Goal: Transaction & Acquisition: Purchase product/service

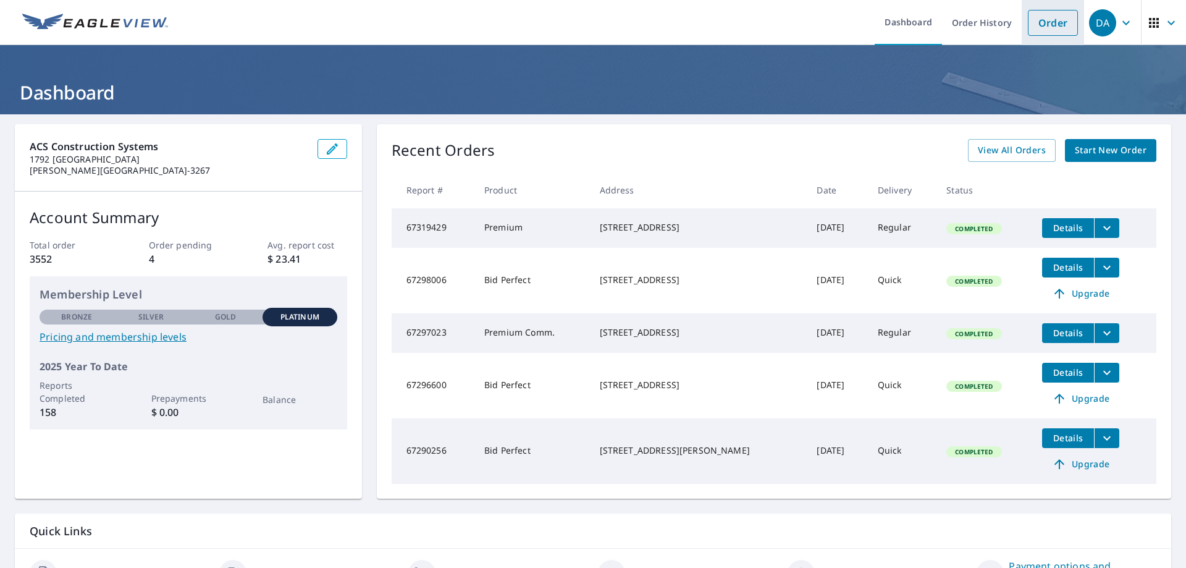
click at [1031, 15] on link "Order" at bounding box center [1053, 23] width 50 height 26
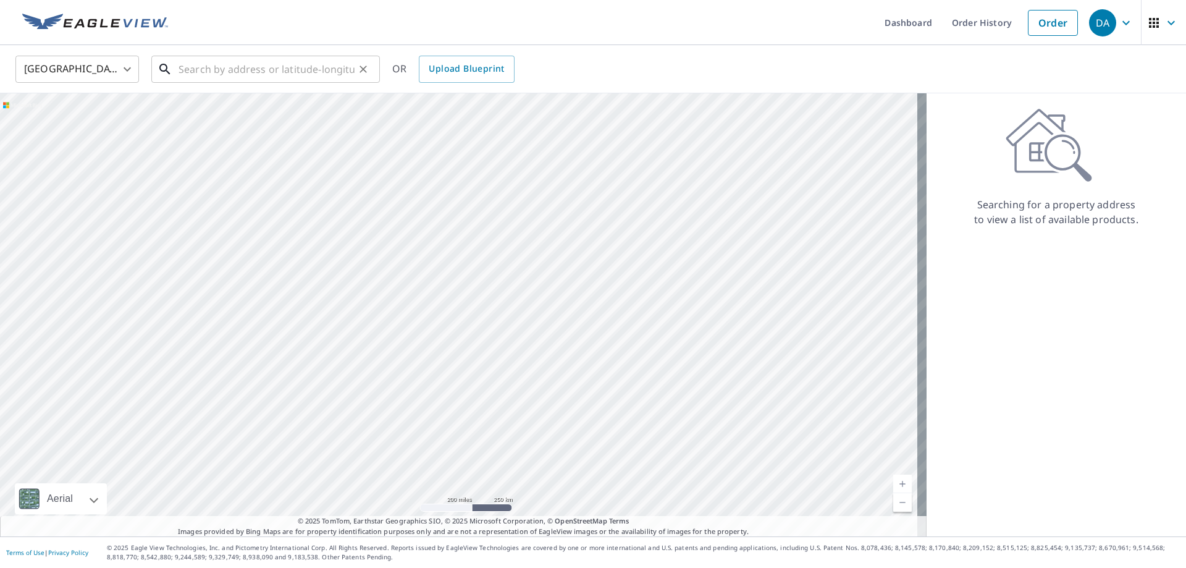
click at [273, 59] on input "text" at bounding box center [267, 69] width 176 height 35
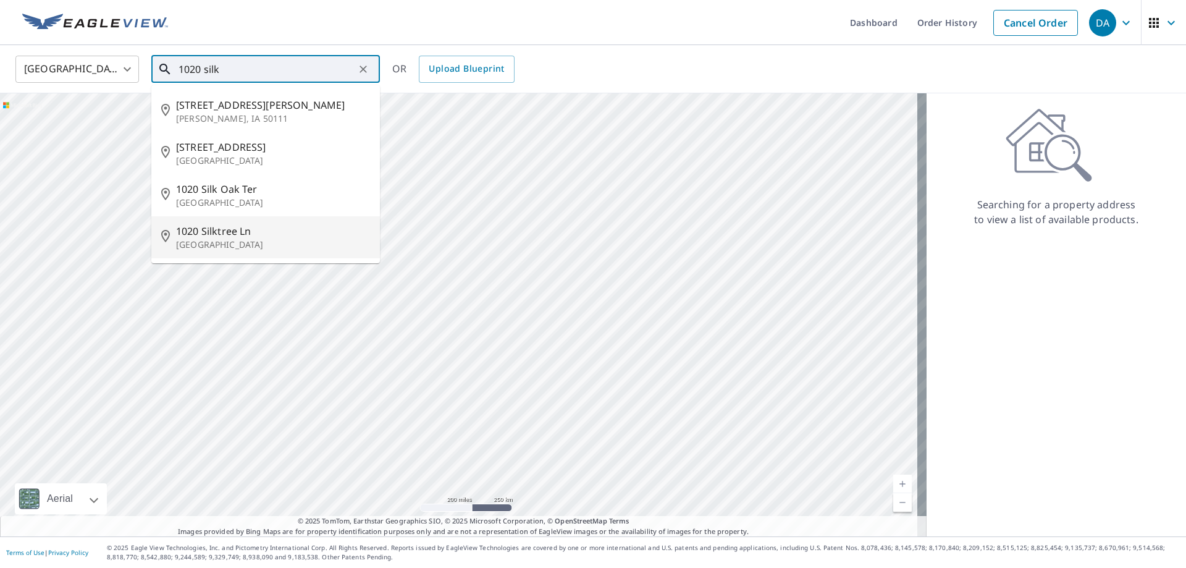
click at [284, 239] on p "Fort Lauderdale, FL 33327" at bounding box center [273, 245] width 194 height 12
type input "1020 Silktree Ln Fort Lauderdale, FL 33327"
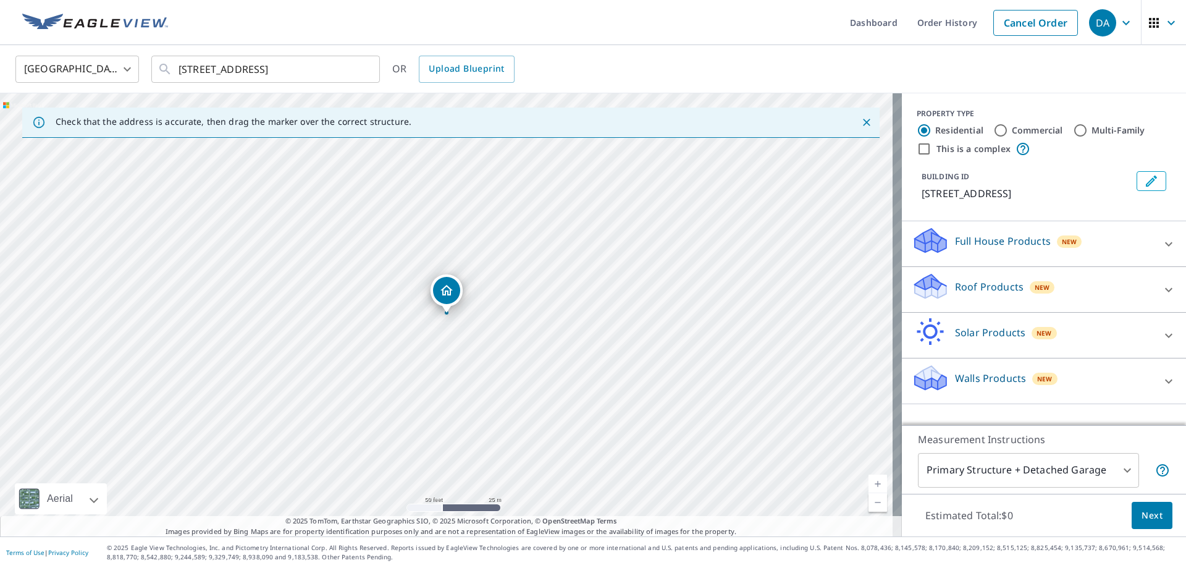
click at [1005, 296] on div "Roof Products New" at bounding box center [1033, 289] width 242 height 35
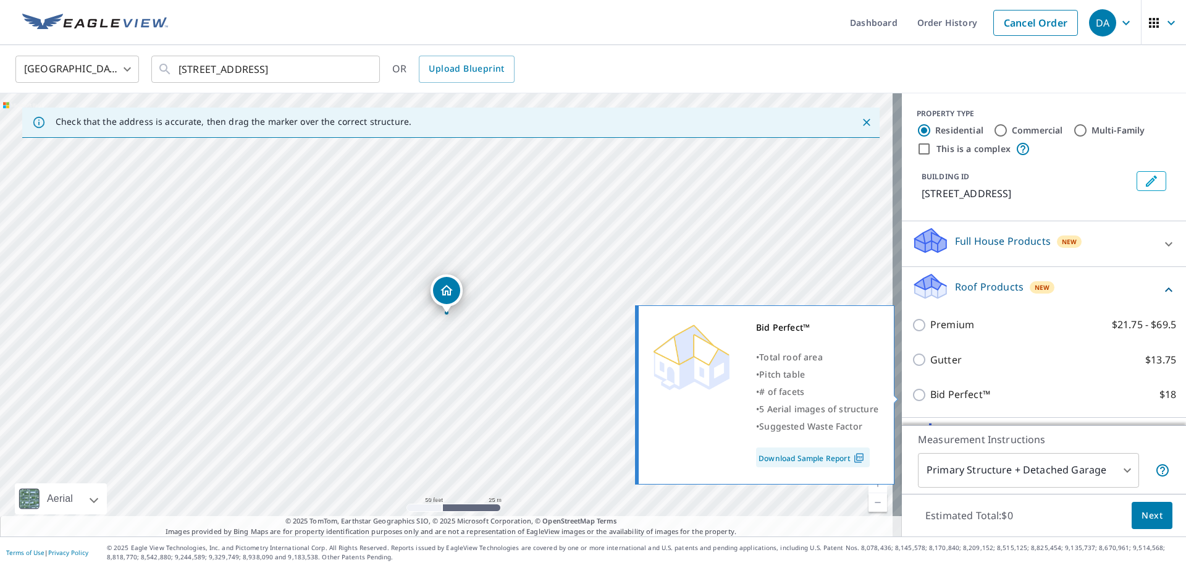
click at [912, 393] on input "Bid Perfect™ $18" at bounding box center [921, 394] width 19 height 15
checkbox input "true"
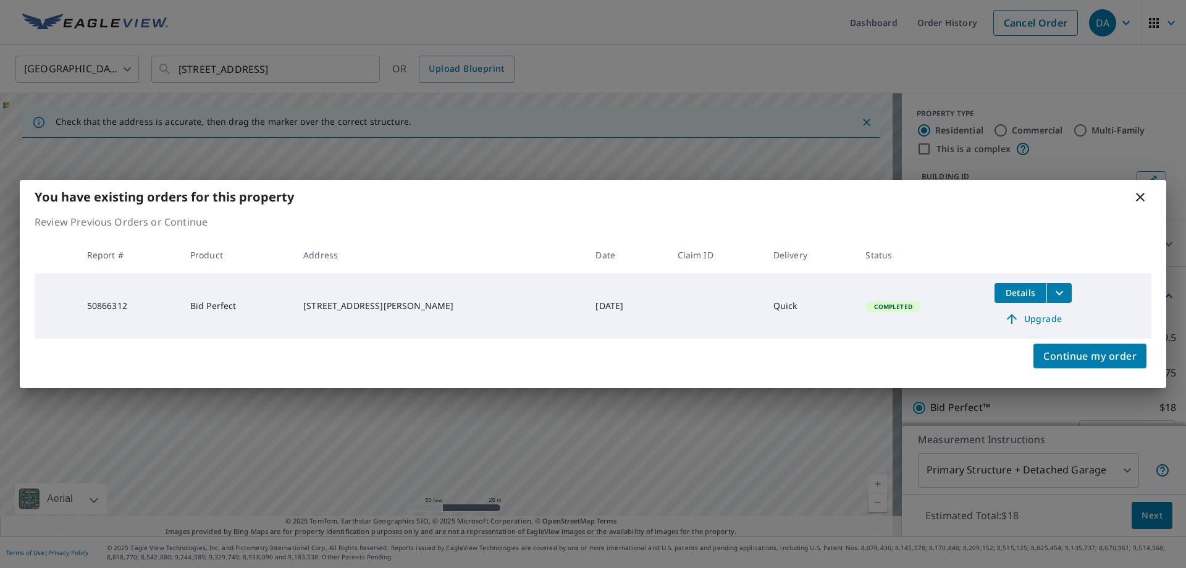
click at [1141, 196] on icon at bounding box center [1140, 197] width 9 height 9
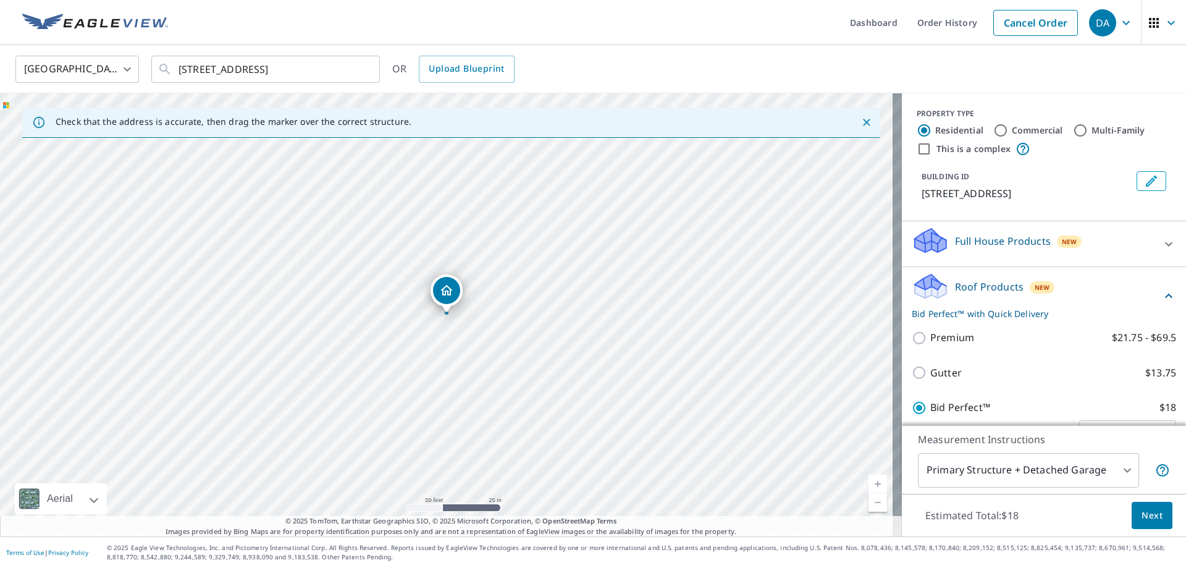
click at [1150, 520] on span "Next" at bounding box center [1152, 515] width 21 height 15
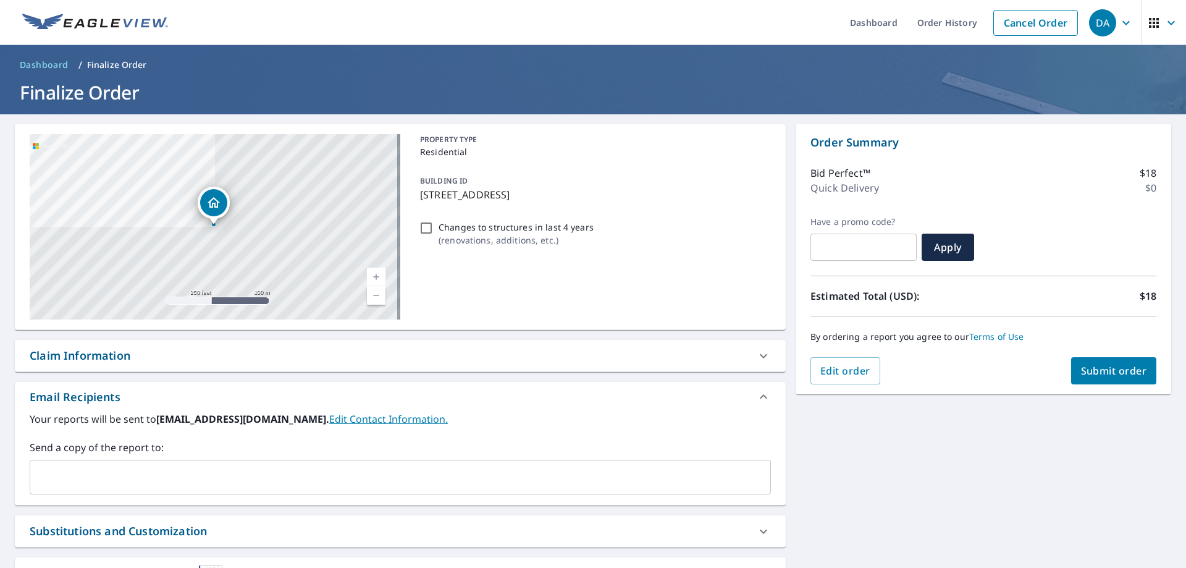
click at [1109, 363] on button "Submit order" at bounding box center [1114, 370] width 86 height 27
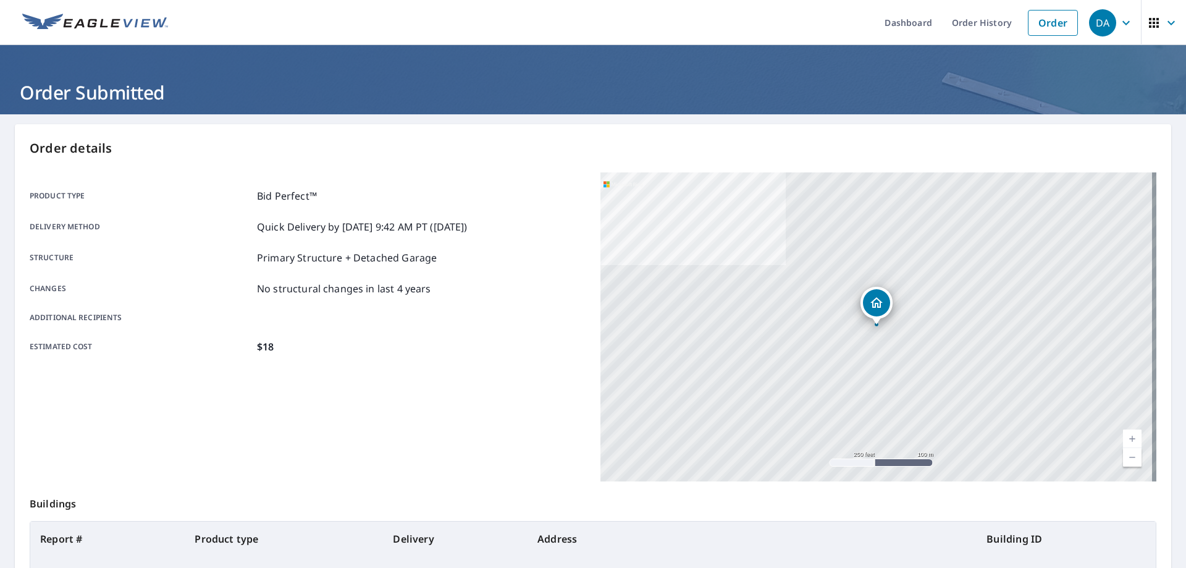
click at [1107, 19] on span "DA" at bounding box center [1112, 23] width 47 height 30
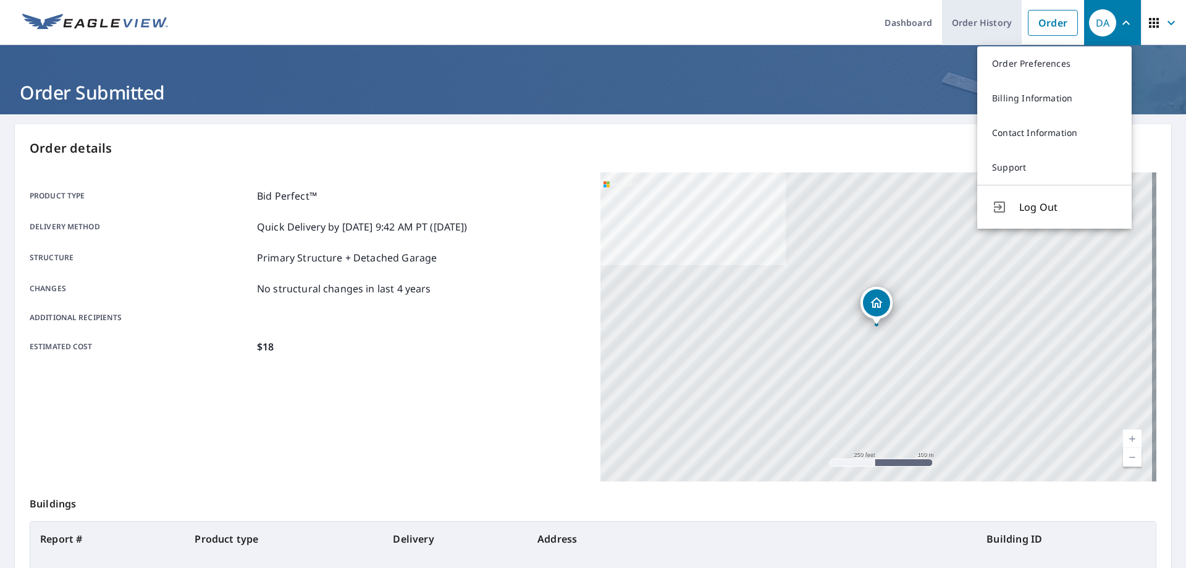
click at [973, 25] on link "Order History" at bounding box center [982, 22] width 80 height 45
